Goal: Information Seeking & Learning: Learn about a topic

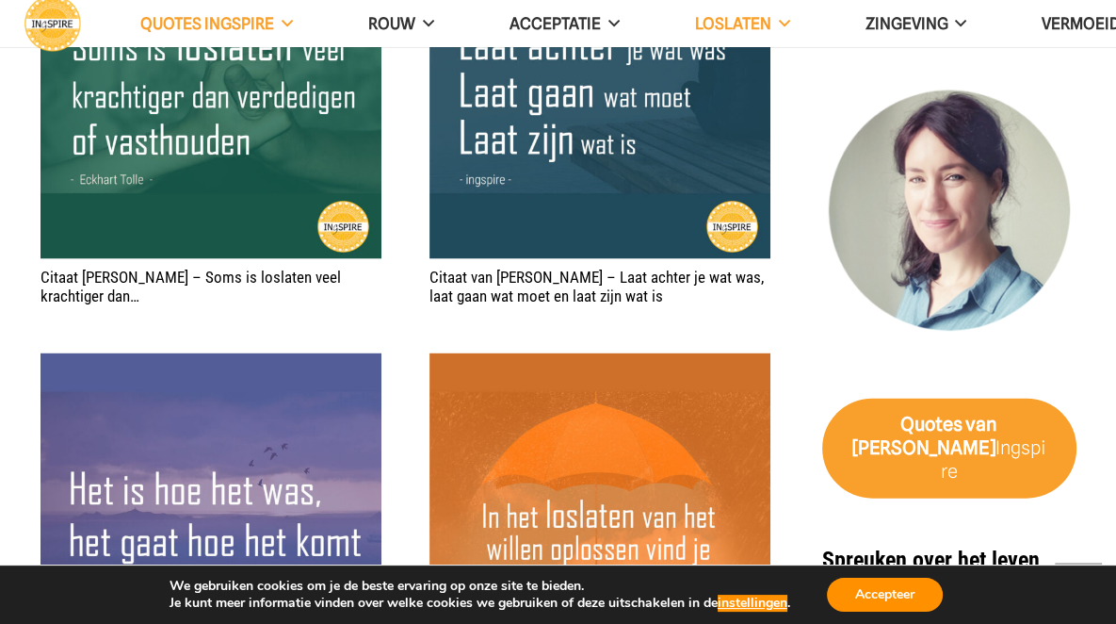
scroll to position [3108, 0]
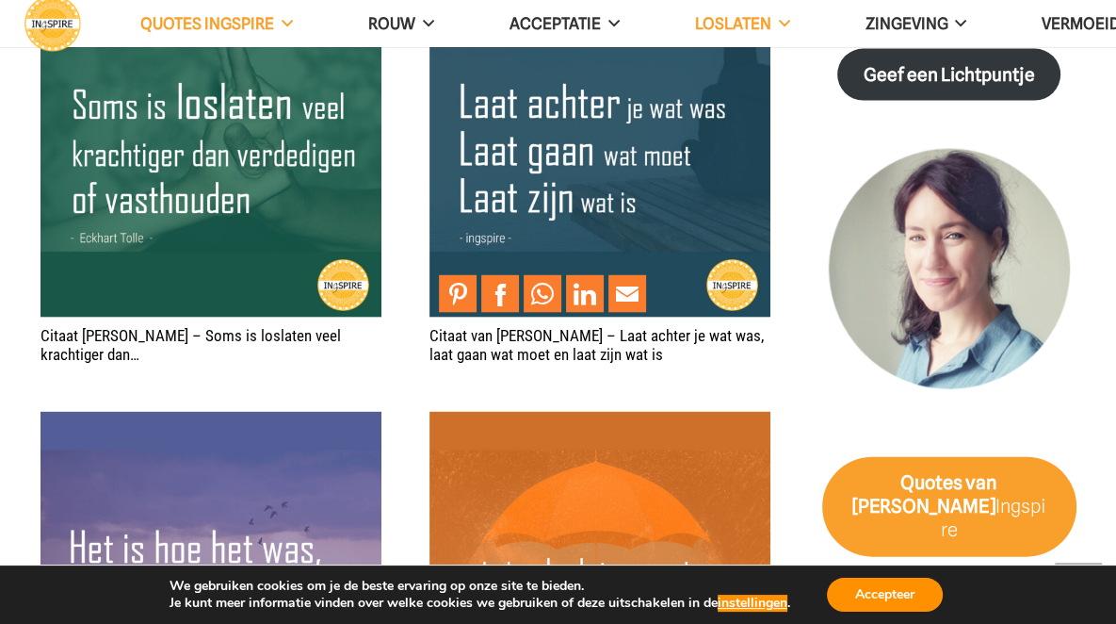
click at [467, 105] on img "Citaat van Ingspire – Laat achter je wat was, laat gaan wat moet en laat zijn w…" at bounding box center [600, 146] width 341 height 341
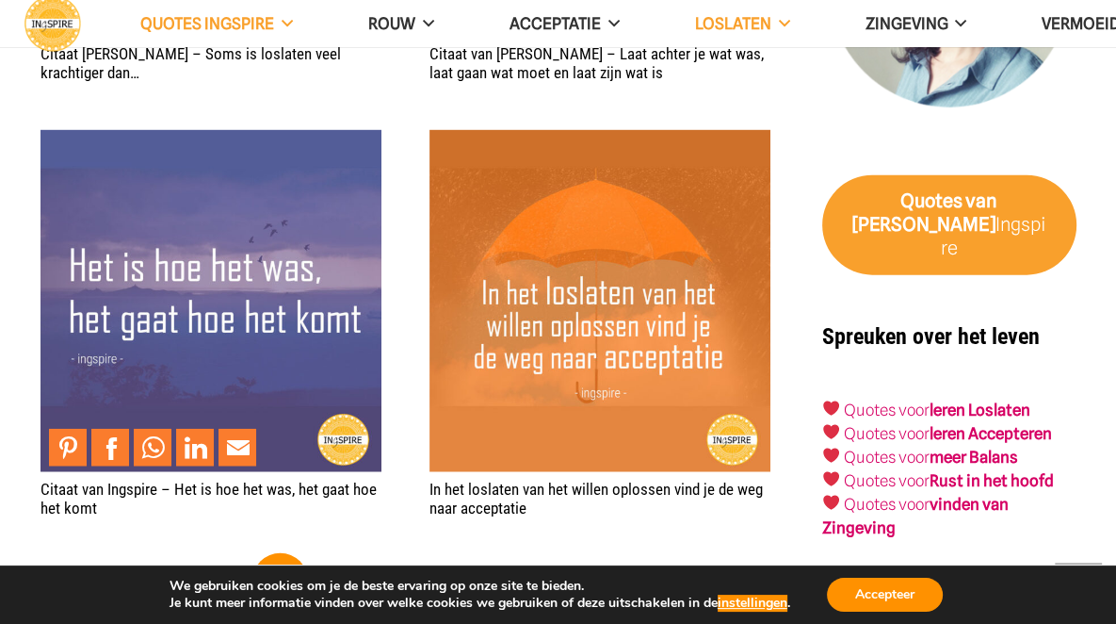
scroll to position [3391, 0]
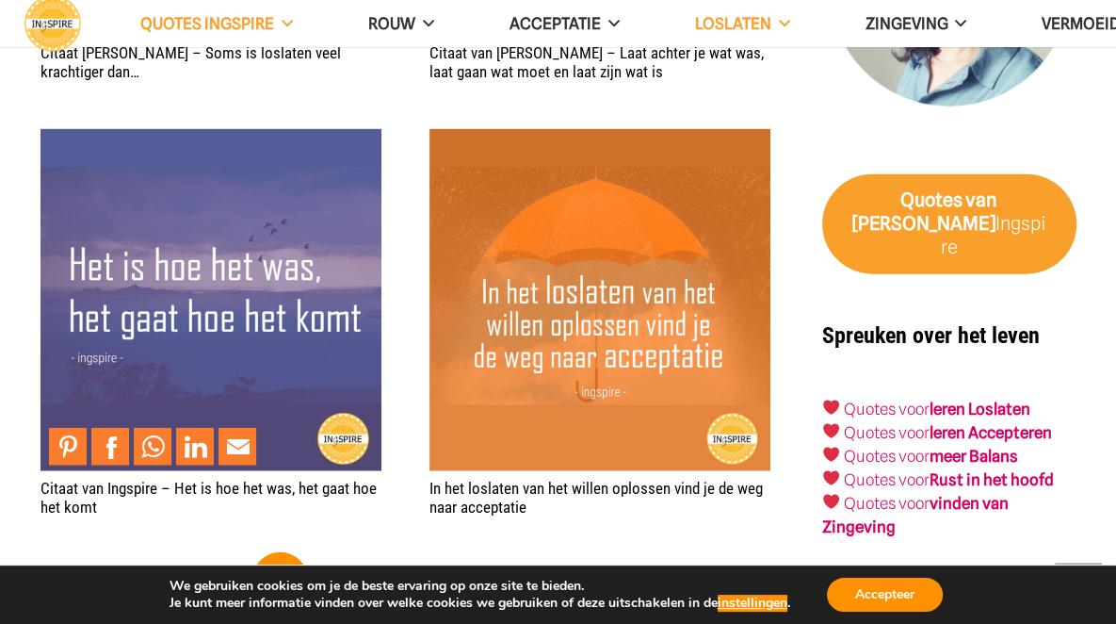
click at [205, 271] on img "Citaat van Ingspire – Het is hoe het was, het gaat hoe het komt" at bounding box center [211, 299] width 341 height 341
click at [205, 273] on img "Citaat van Ingspire – Het is hoe het was, het gaat hoe het komt" at bounding box center [211, 299] width 341 height 341
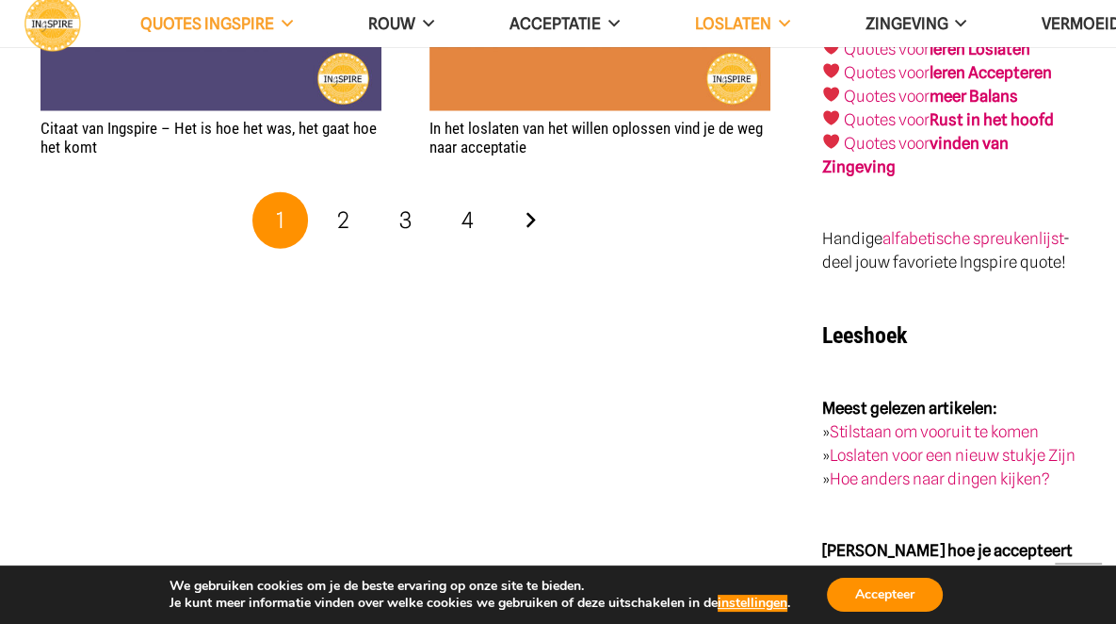
scroll to position [3768, 0]
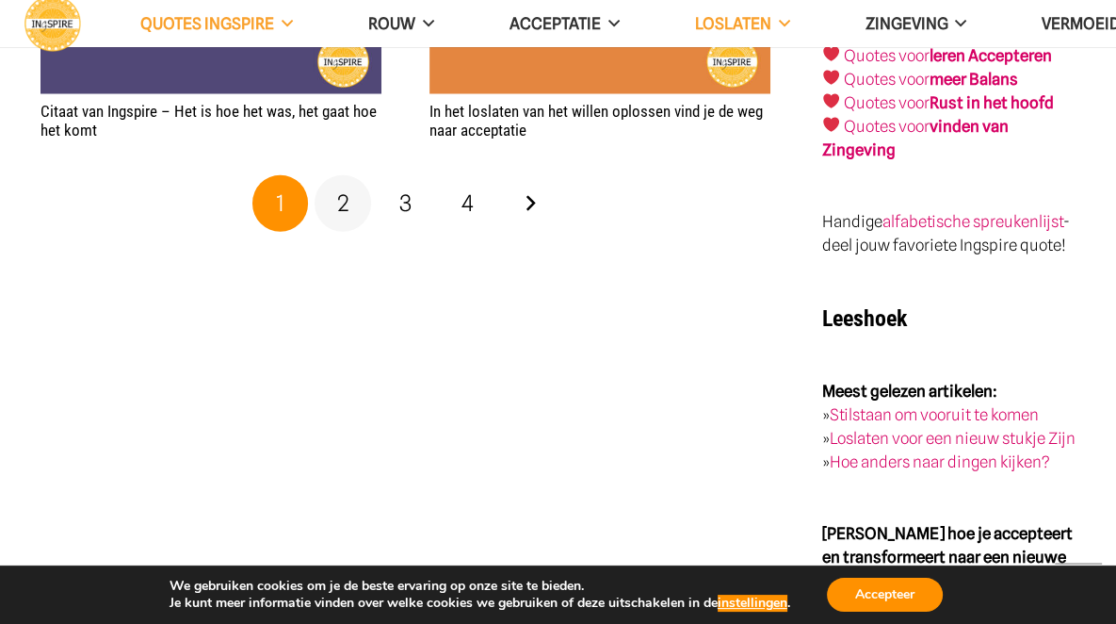
click at [337, 210] on span "2" at bounding box center [342, 202] width 12 height 27
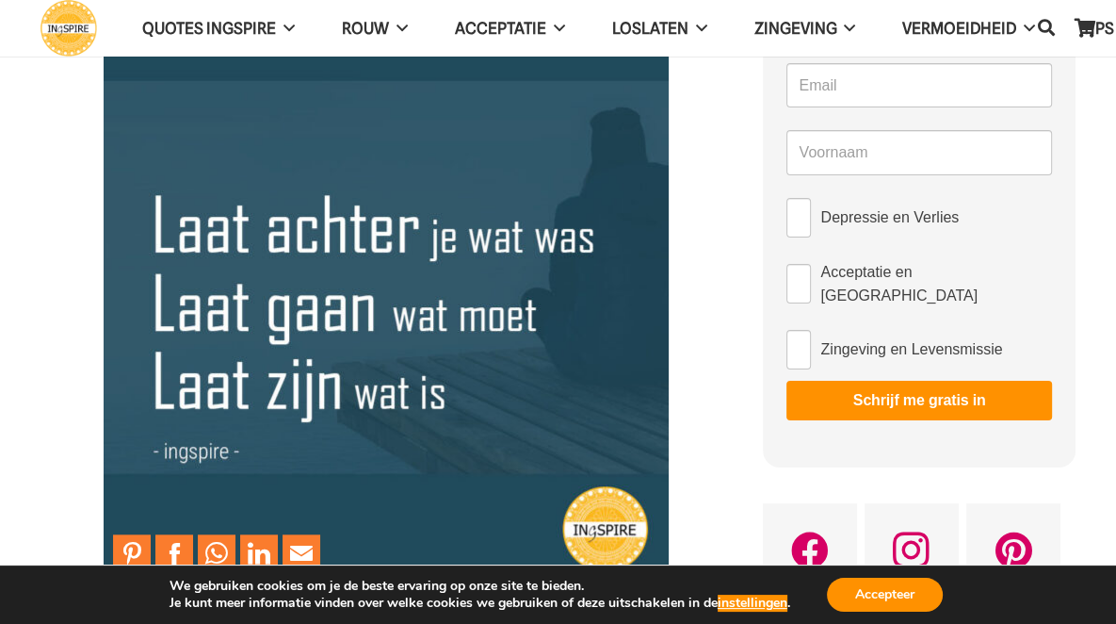
scroll to position [188, 0]
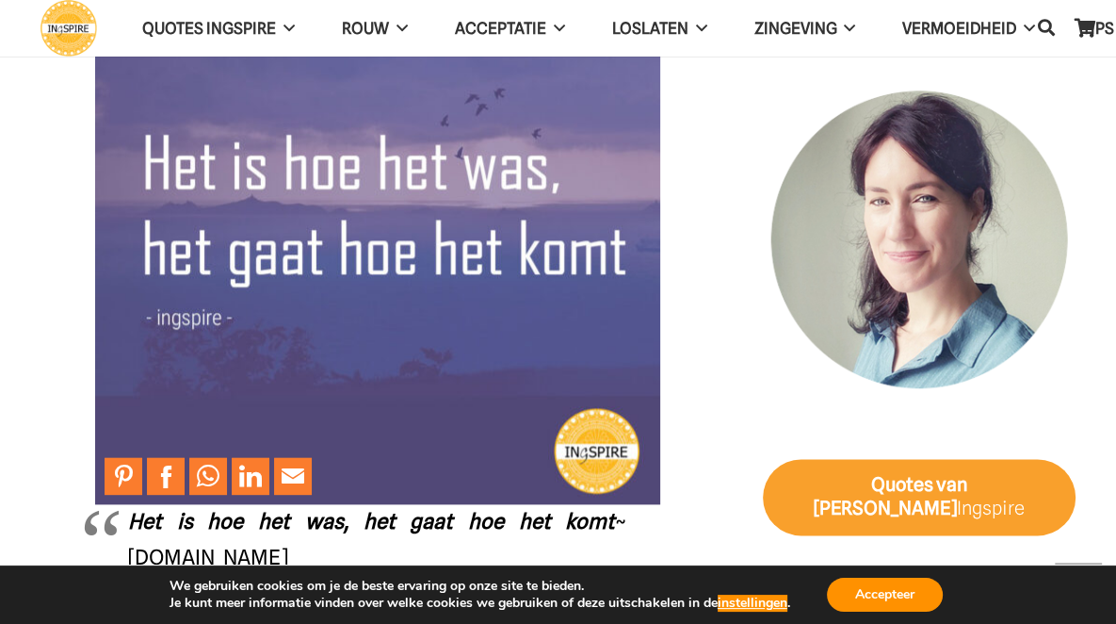
scroll to position [1695, 0]
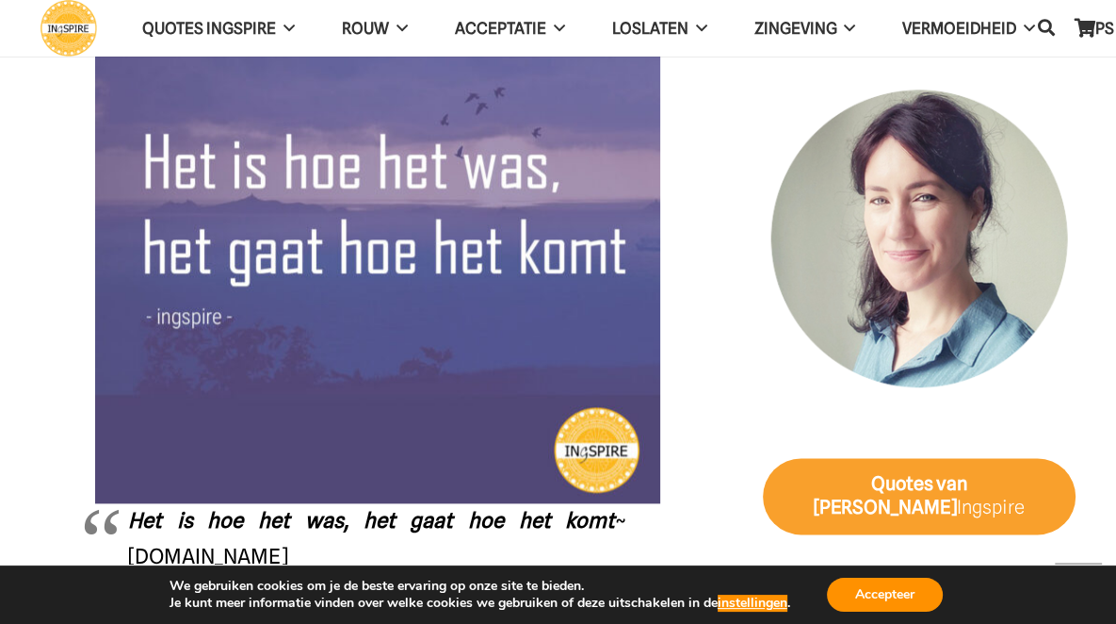
drag, startPoint x: 679, startPoint y: 152, endPoint x: 640, endPoint y: 139, distance: 40.5
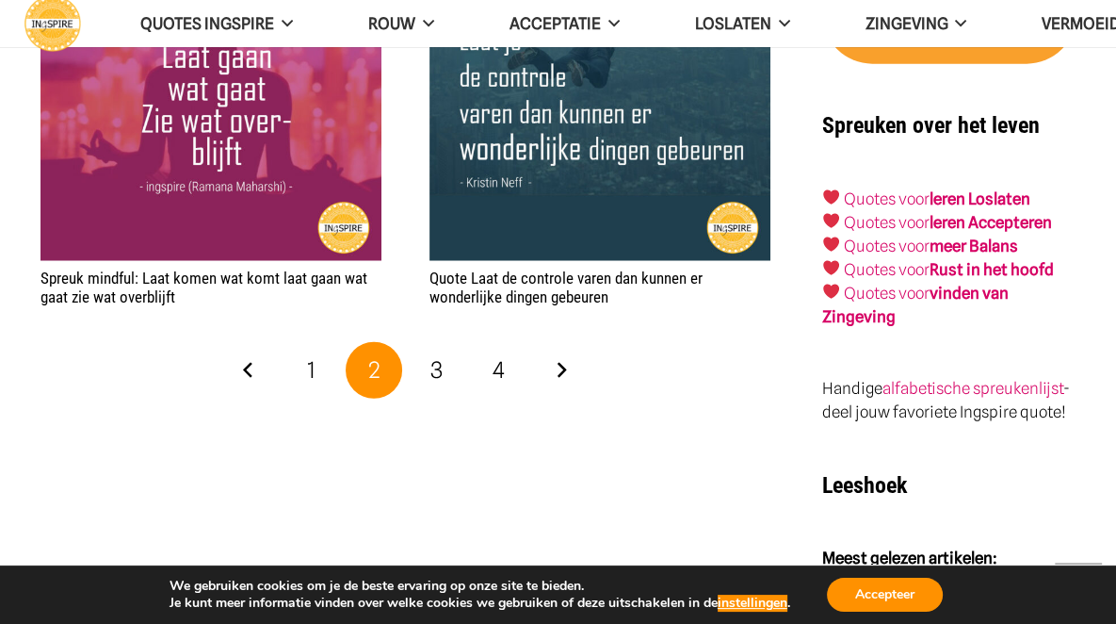
scroll to position [3673, 0]
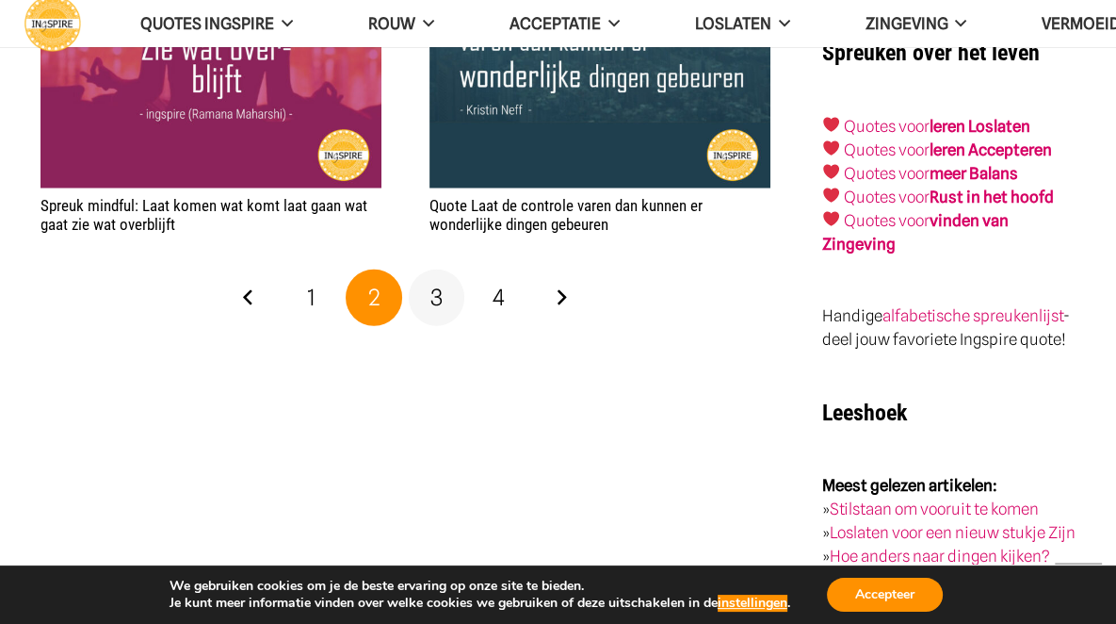
click at [427, 301] on link "3" at bounding box center [437, 297] width 57 height 57
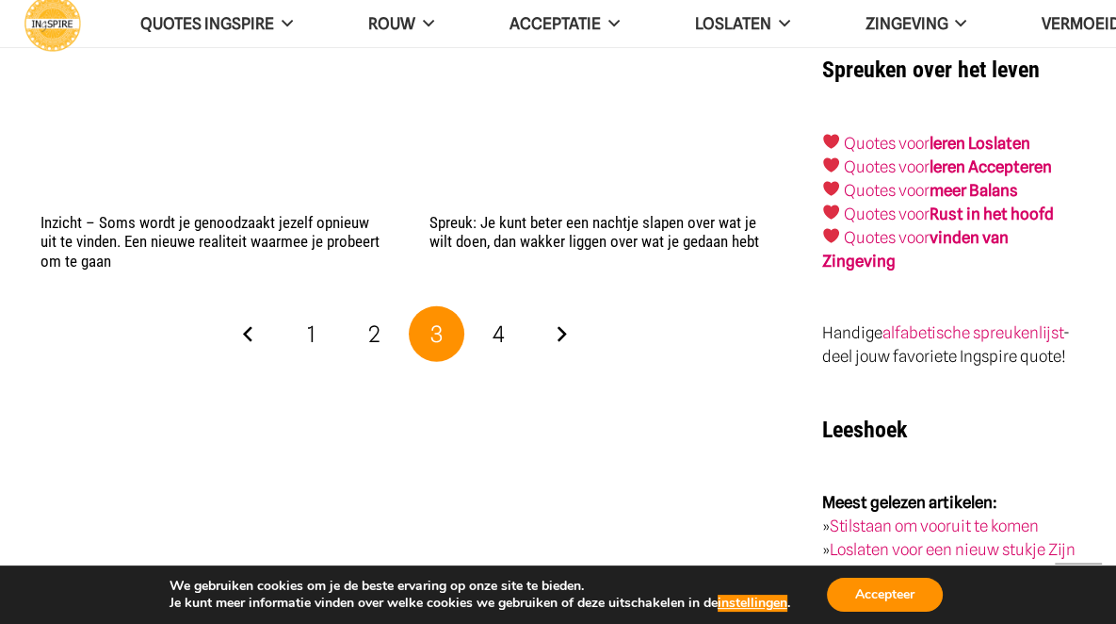
scroll to position [3768, 0]
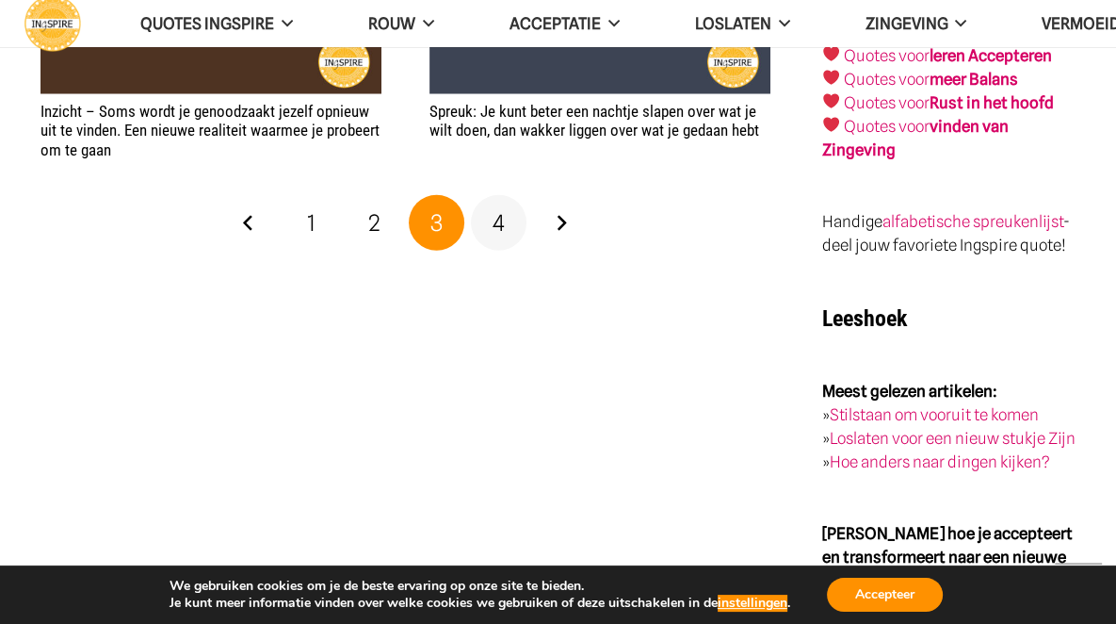
click at [502, 226] on span "4" at bounding box center [499, 222] width 12 height 27
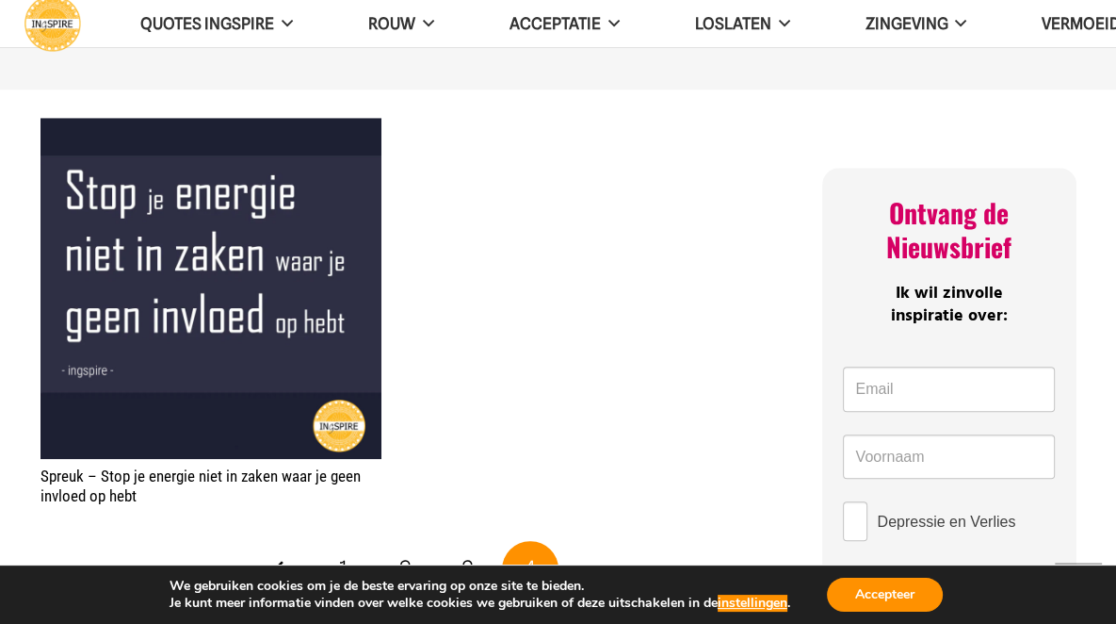
scroll to position [1319, 0]
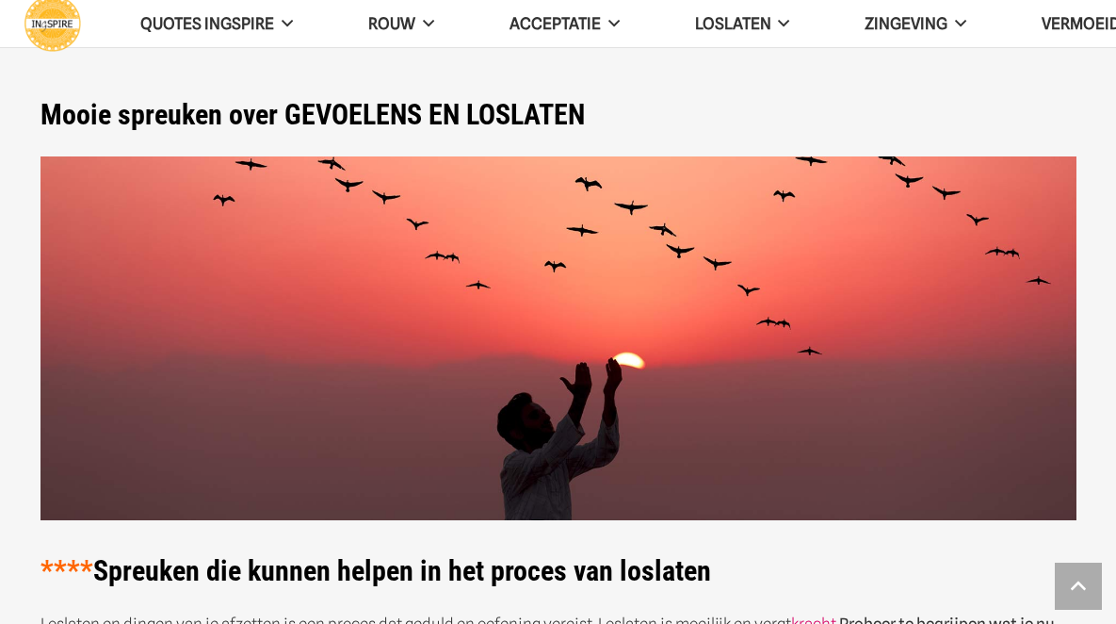
scroll to position [3768, 0]
